Goal: Transaction & Acquisition: Purchase product/service

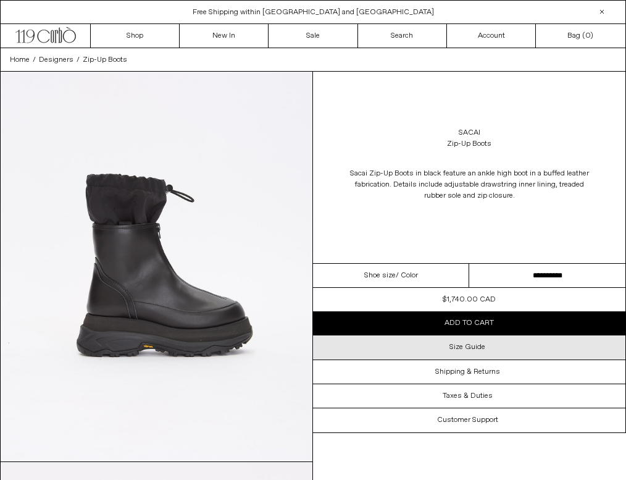
click at [453, 346] on h3 "Size Guide" at bounding box center [467, 347] width 36 height 9
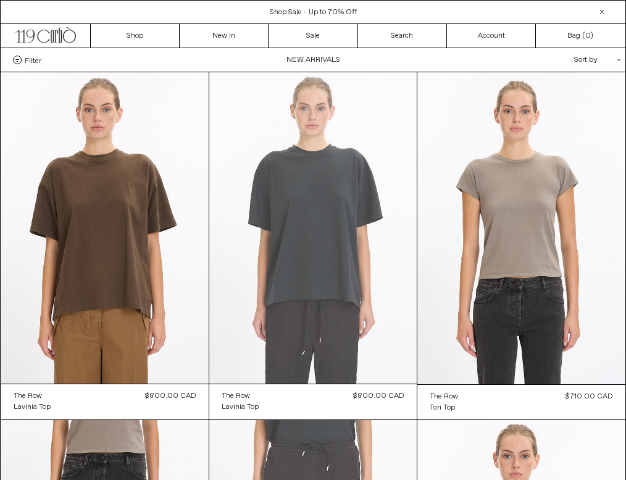
click at [297, 198] on at bounding box center [312, 227] width 207 height 311
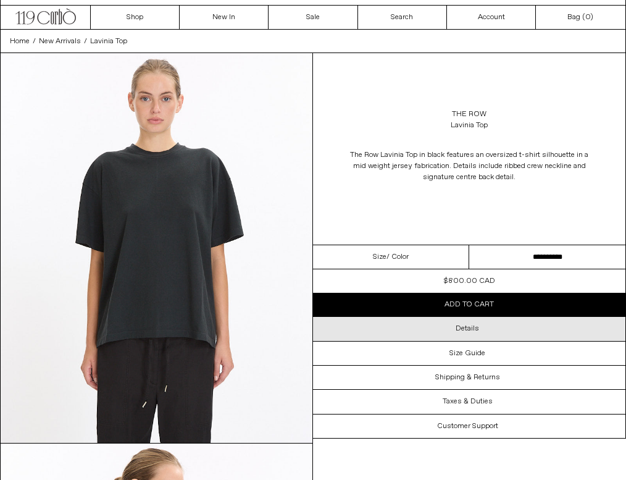
click at [440, 328] on div "Details" at bounding box center [469, 328] width 312 height 23
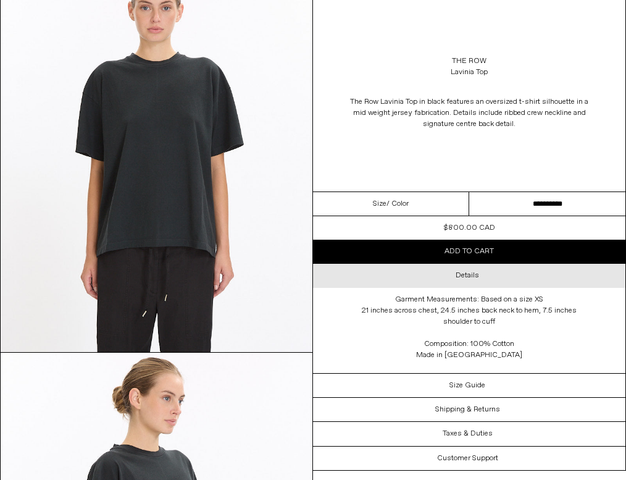
scroll to position [108, 0]
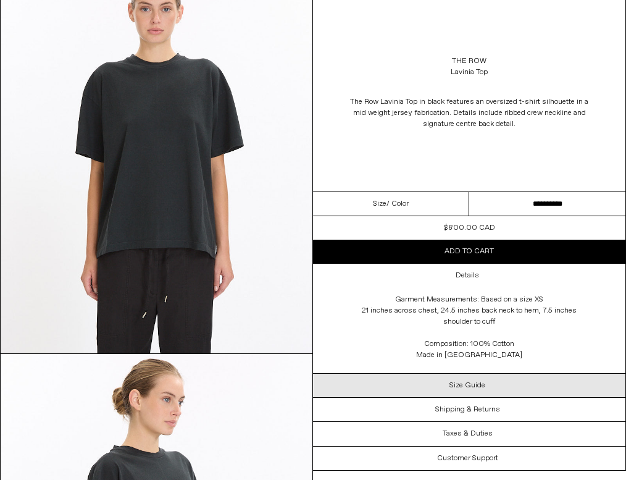
click at [460, 387] on h3 "Size Guide" at bounding box center [467, 385] width 36 height 9
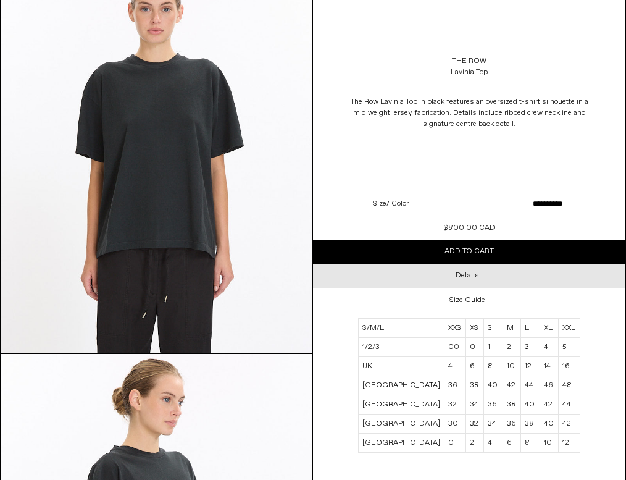
click at [480, 278] on div "Details" at bounding box center [469, 275] width 312 height 23
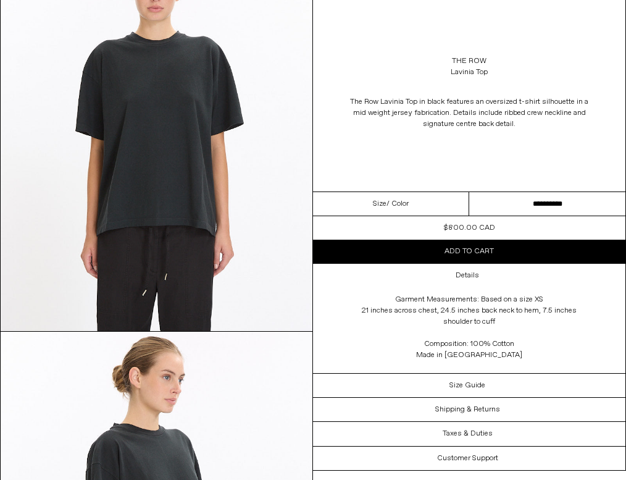
scroll to position [0, 0]
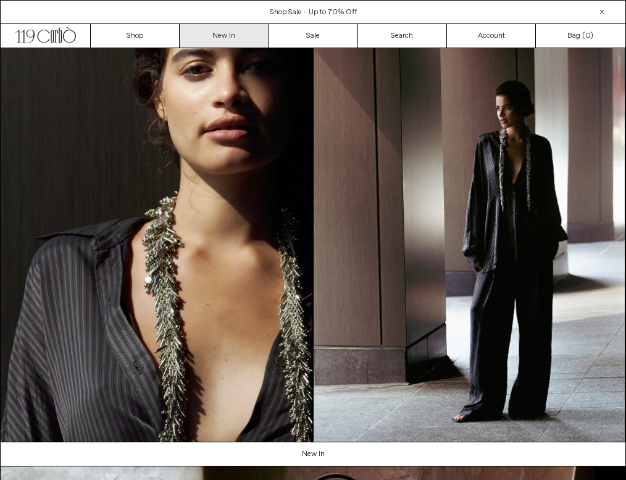
click at [245, 38] on link "New In" at bounding box center [224, 35] width 89 height 23
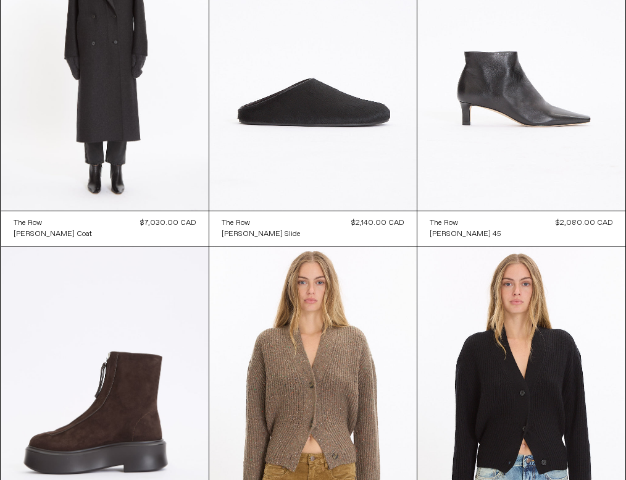
scroll to position [866, 0]
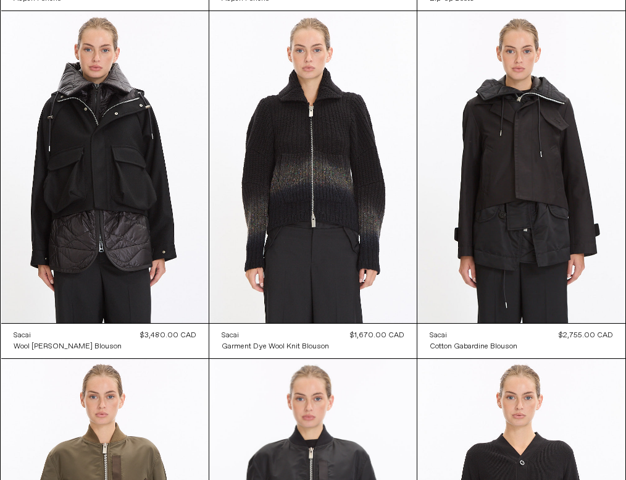
scroll to position [2838, 0]
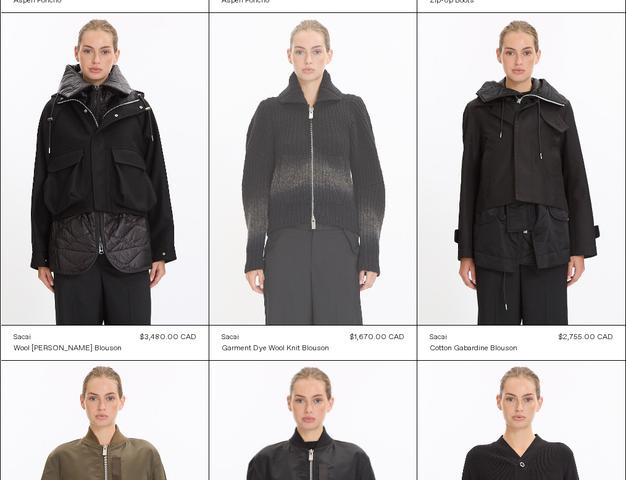
click at [327, 180] on at bounding box center [312, 168] width 207 height 311
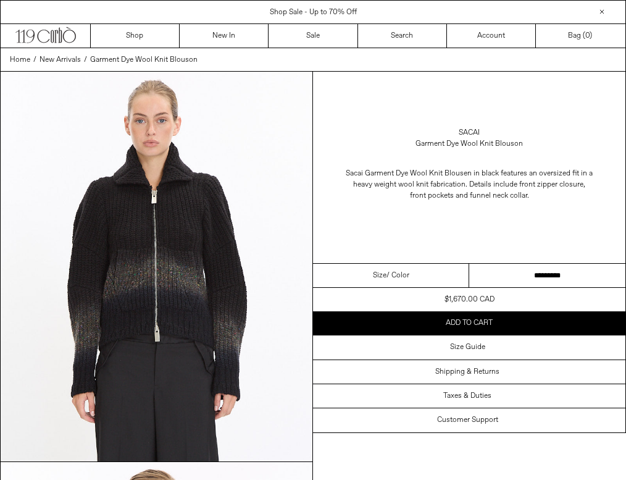
click at [133, 207] on img at bounding box center [157, 267] width 312 height 390
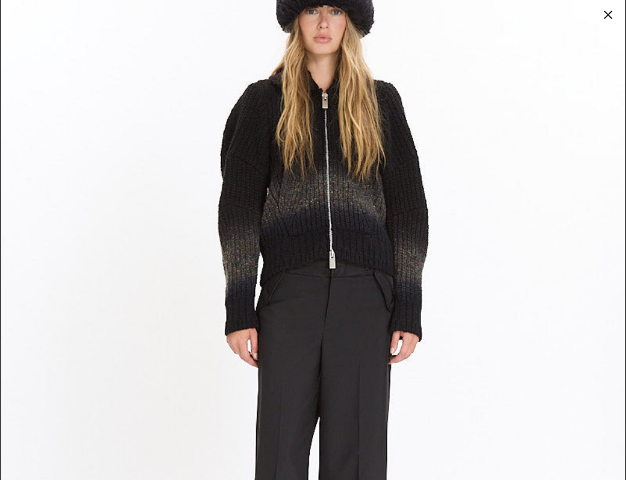
scroll to position [2420, 0]
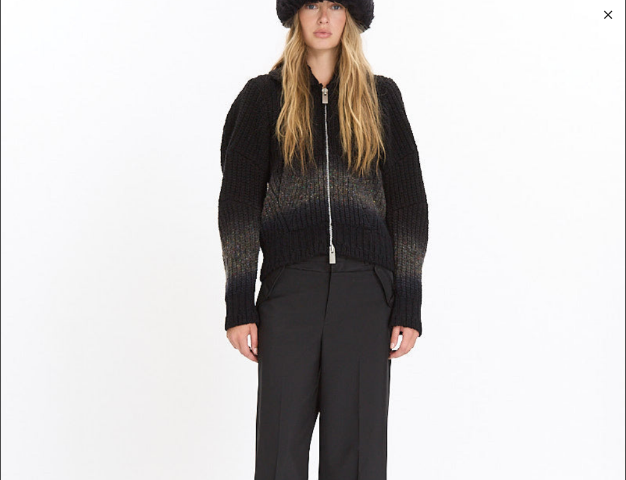
click at [606, 15] on div at bounding box center [608, 14] width 17 height 17
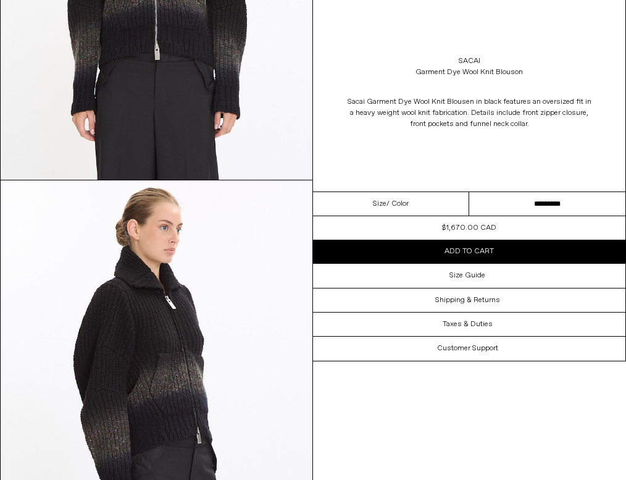
scroll to position [0, 0]
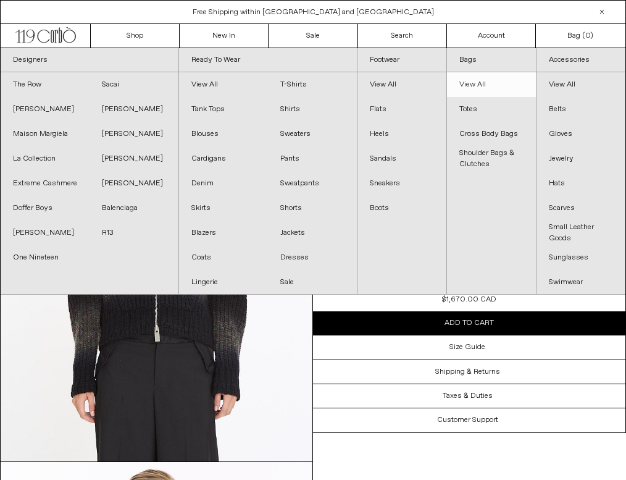
click at [482, 88] on link "View All" at bounding box center [491, 84] width 89 height 25
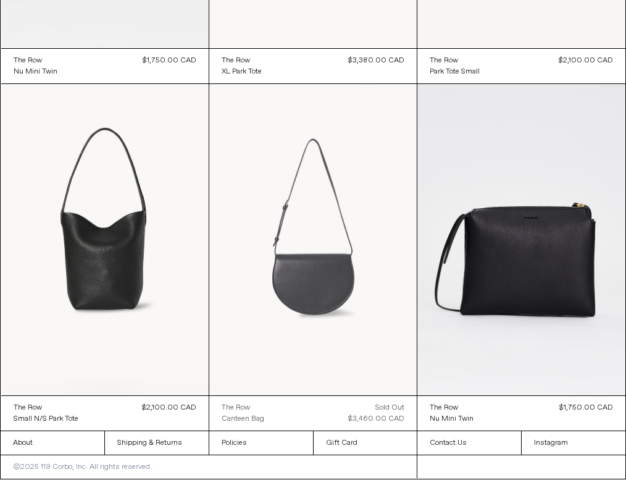
scroll to position [1738, 0]
click at [348, 292] on at bounding box center [312, 239] width 207 height 311
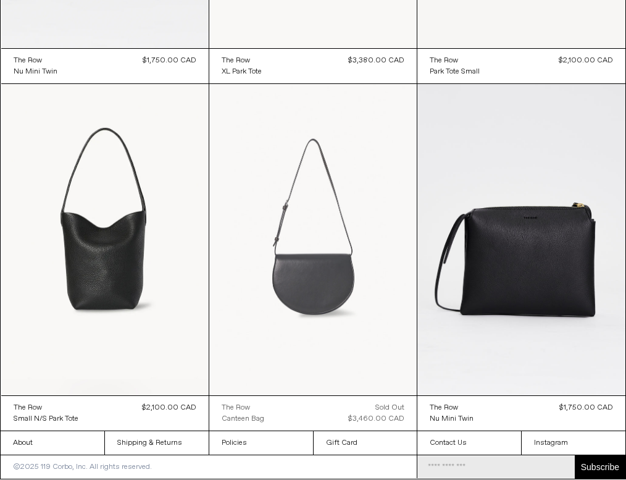
scroll to position [0, 0]
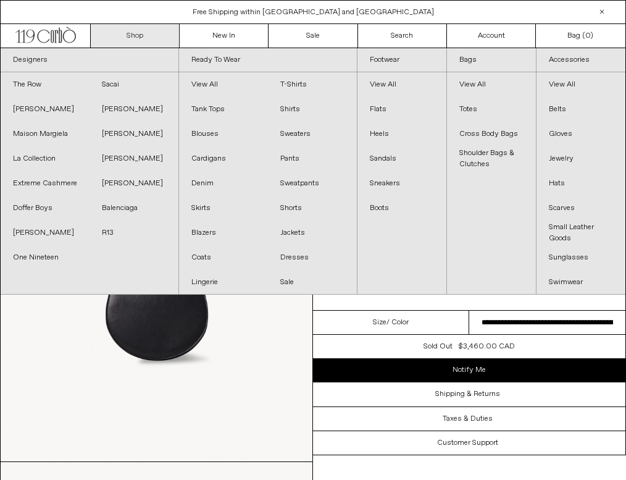
click at [115, 36] on link "Shop" at bounding box center [135, 35] width 89 height 23
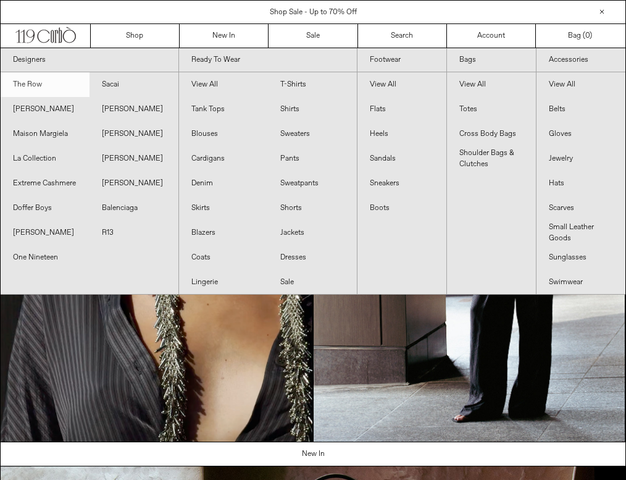
click at [28, 93] on link "The Row" at bounding box center [45, 84] width 89 height 25
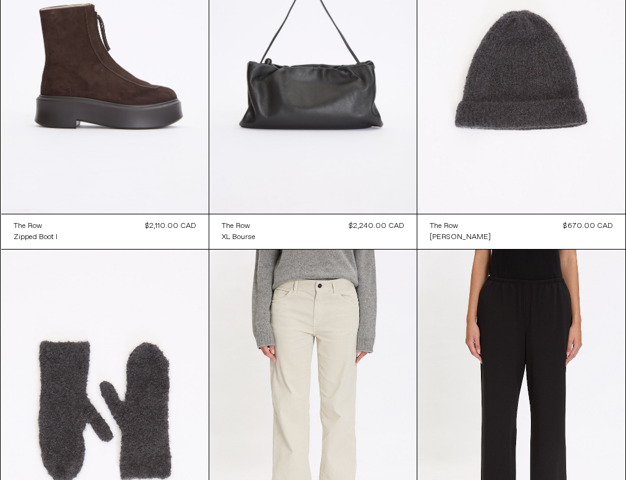
scroll to position [1239, 0]
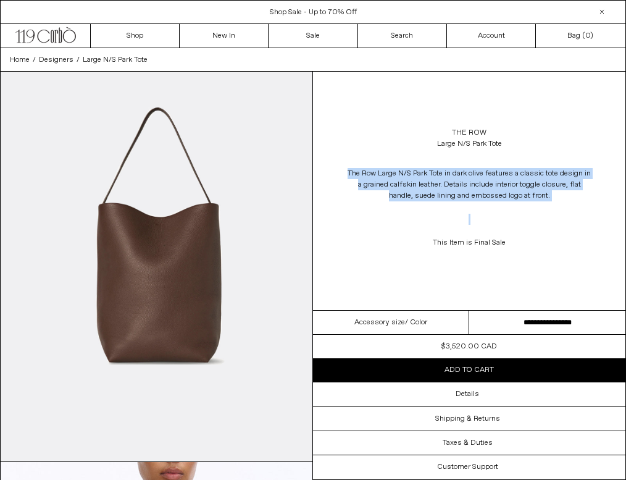
drag, startPoint x: 343, startPoint y: 170, endPoint x: 558, endPoint y: 216, distance: 219.8
click at [558, 216] on div "The Row Large N/S Park Tote in dark olive features a classic tote design in a g…" at bounding box center [469, 208] width 312 height 105
copy div "The Row Large N/S Park Tote in dark olive features a classic tote design in a g…"
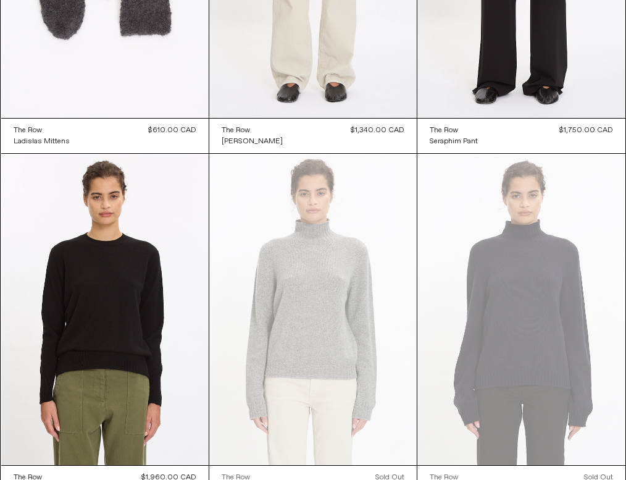
scroll to position [1637, 0]
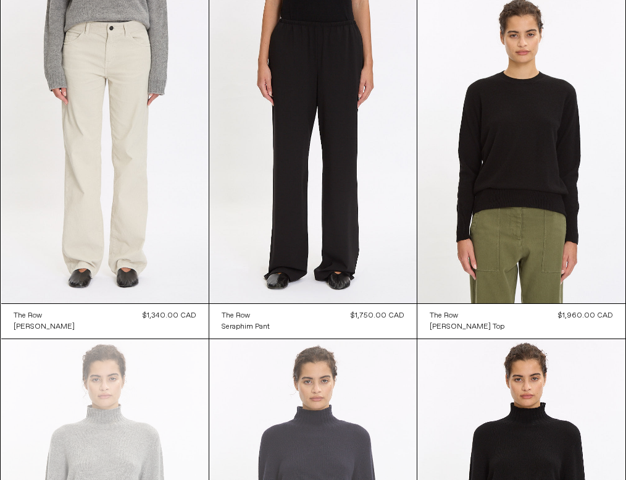
scroll to position [1806, 0]
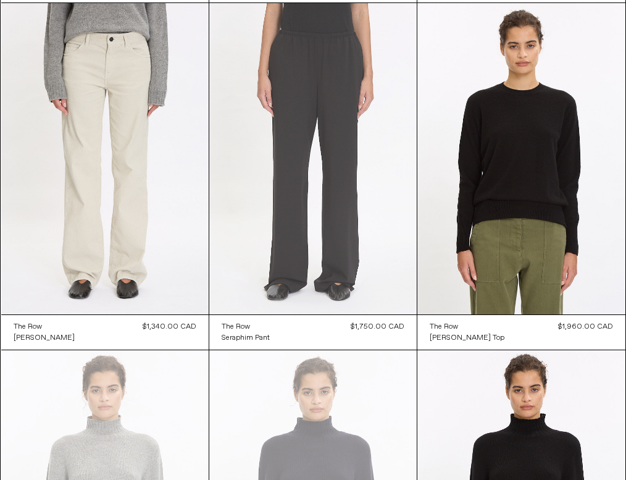
click at [291, 191] on at bounding box center [312, 158] width 207 height 311
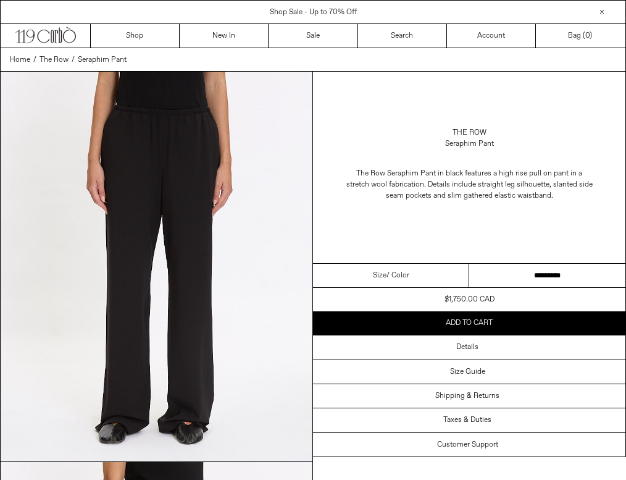
click at [576, 272] on select "**********" at bounding box center [547, 276] width 156 height 24
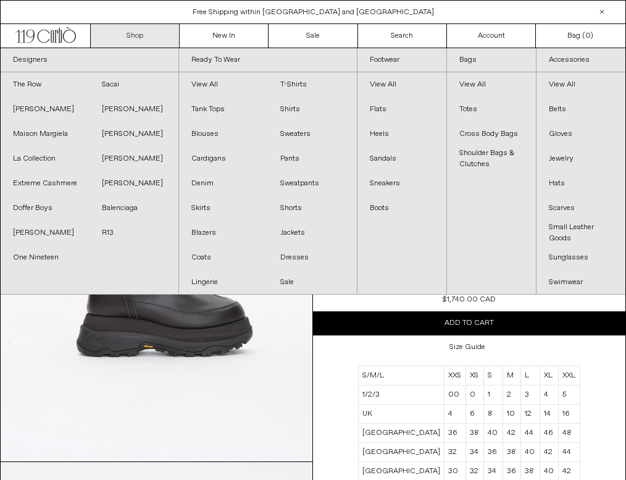
click at [130, 34] on link "Shop" at bounding box center [135, 35] width 89 height 23
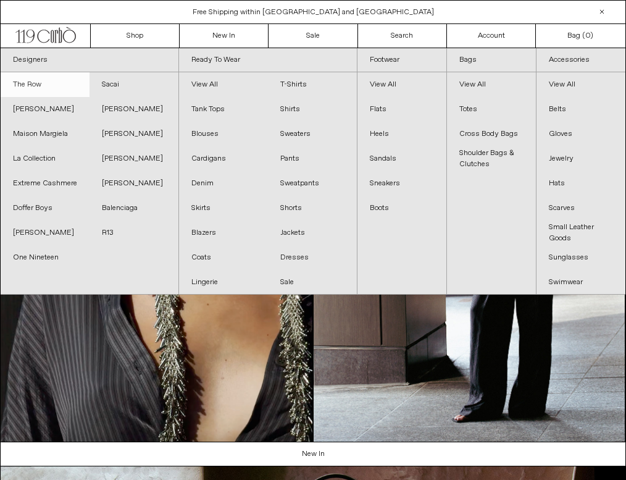
click at [48, 82] on link "The Row" at bounding box center [45, 84] width 89 height 25
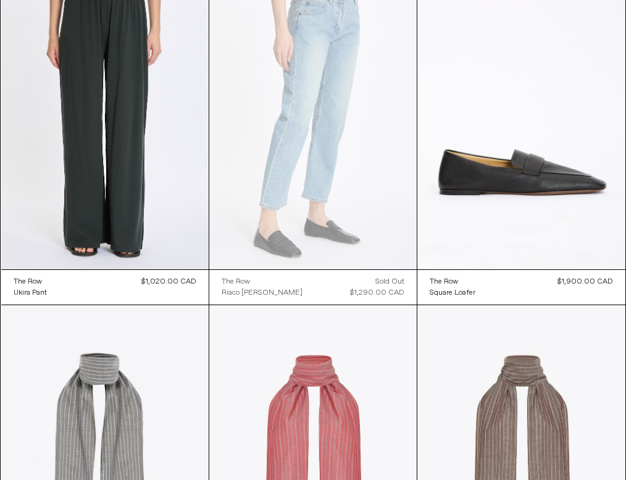
scroll to position [5662, 0]
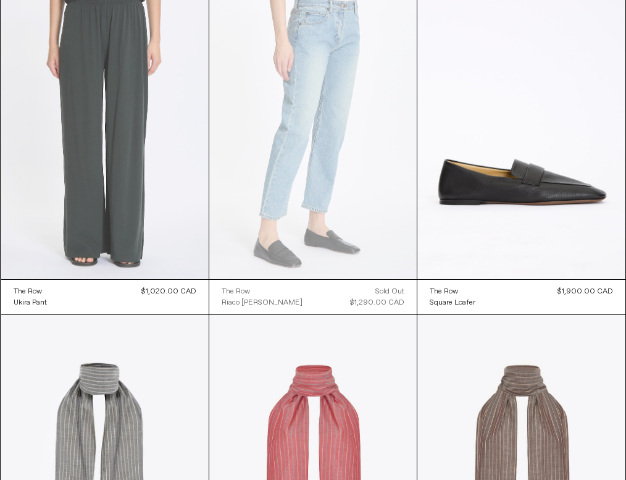
click at [101, 156] on at bounding box center [104, 122] width 207 height 311
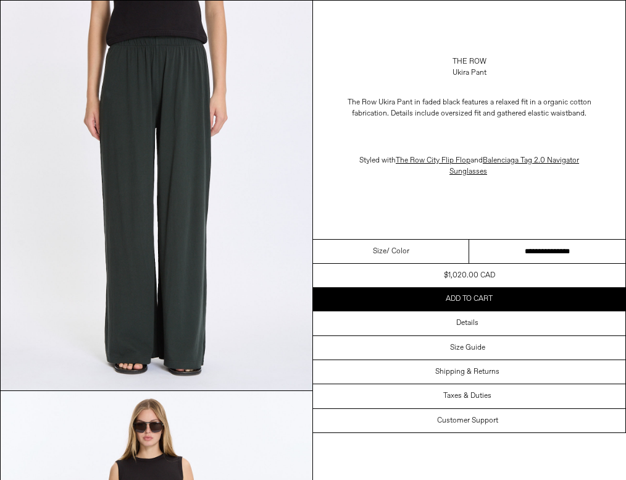
scroll to position [84, 0]
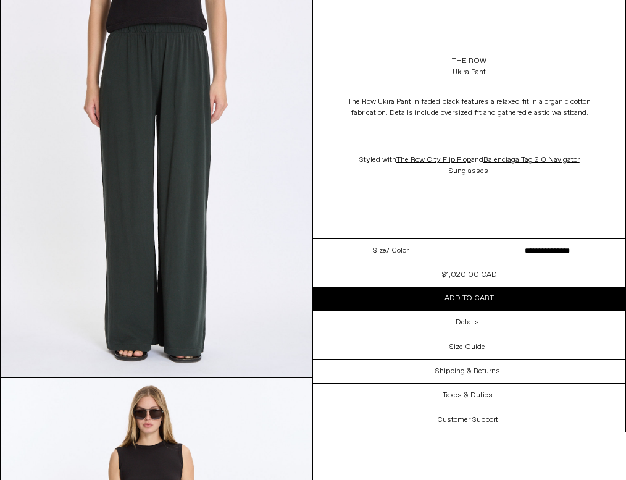
click at [533, 260] on select "**********" at bounding box center [547, 251] width 156 height 24
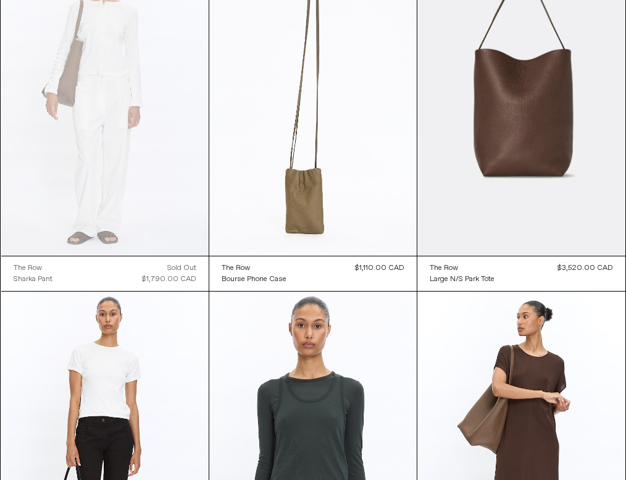
scroll to position [3627, 0]
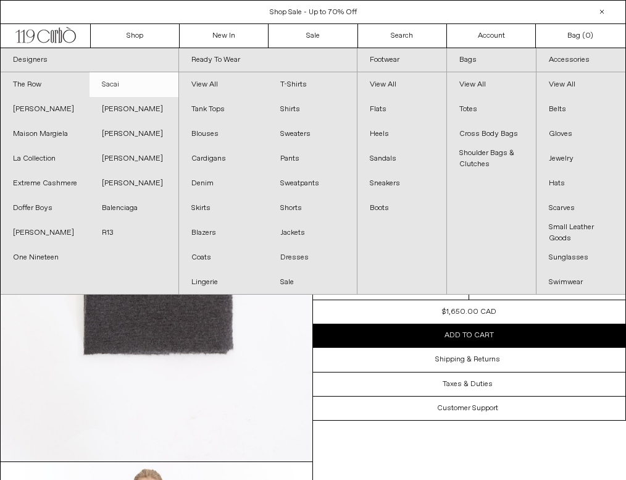
click at [120, 86] on link "Sacai" at bounding box center [134, 84] width 89 height 25
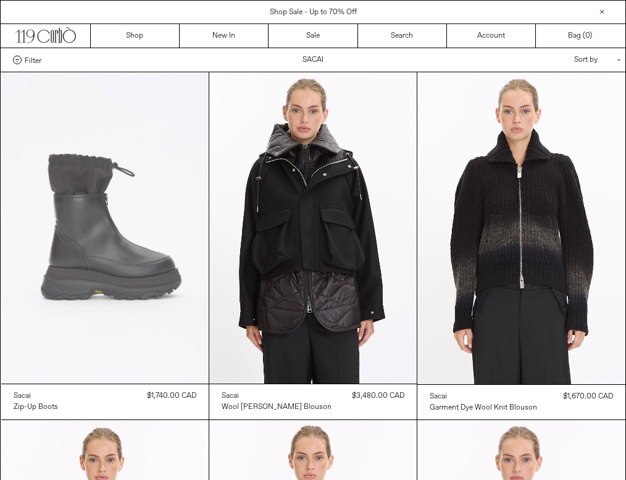
click at [127, 209] on at bounding box center [104, 227] width 207 height 311
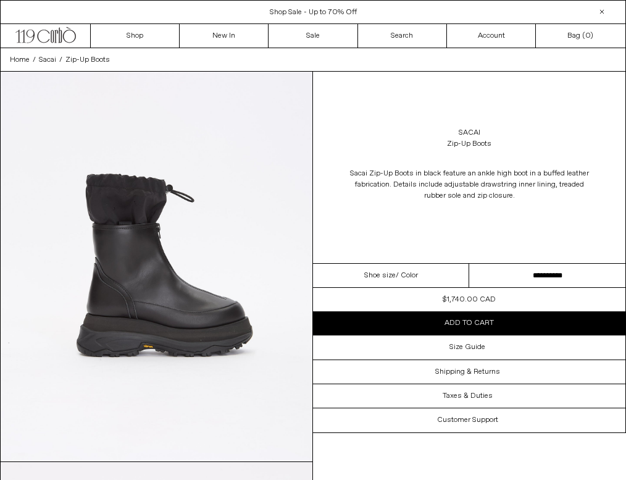
click at [534, 275] on select "**********" at bounding box center [547, 276] width 156 height 24
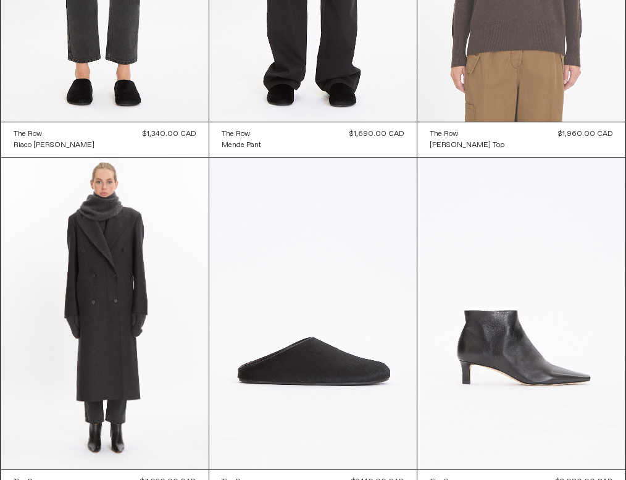
scroll to position [615, 0]
